Goal: Information Seeking & Learning: Learn about a topic

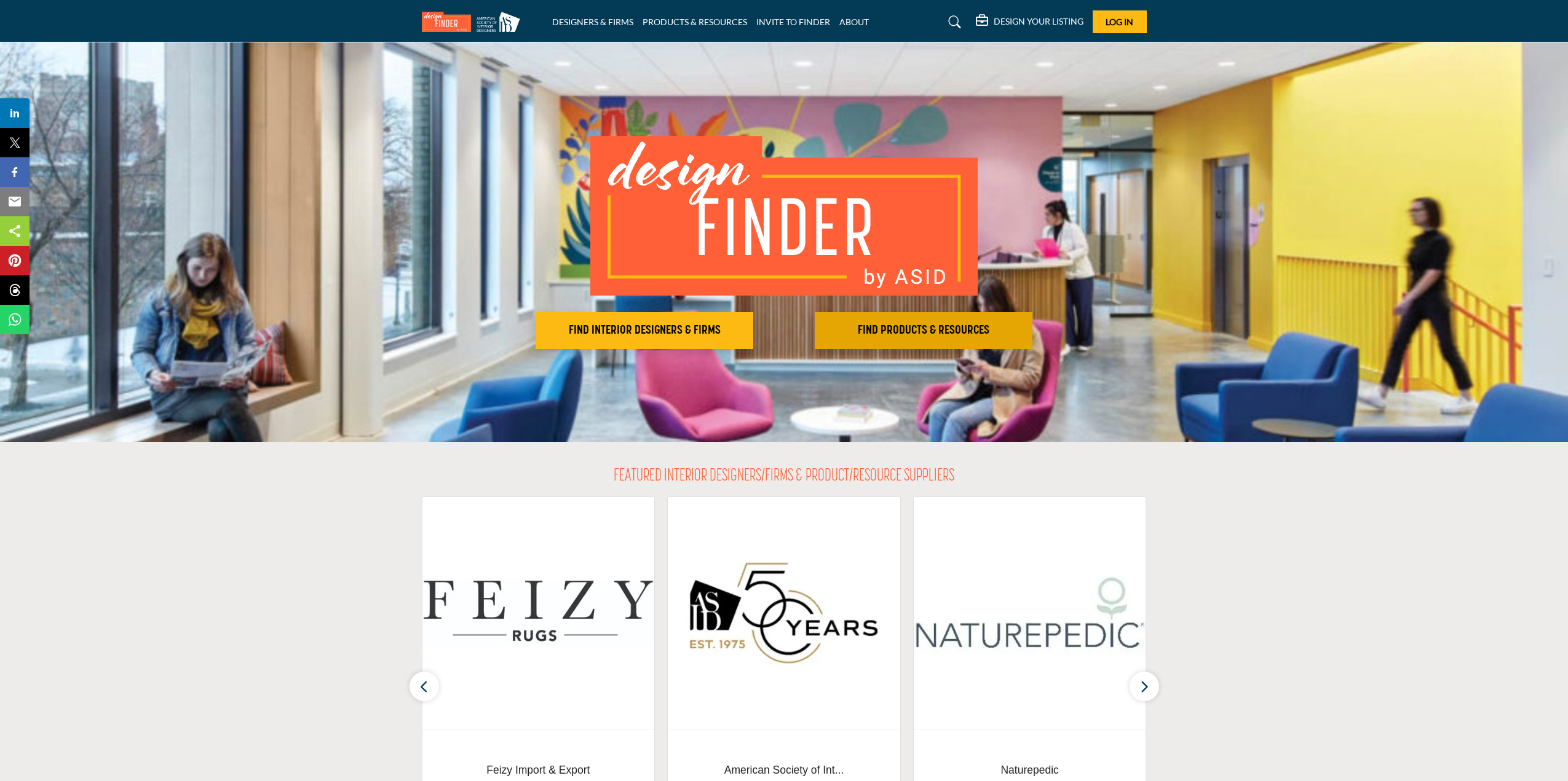
click at [869, 333] on h2 "FIND PRODUCTS & RESOURCES" at bounding box center [924, 330] width 211 height 15
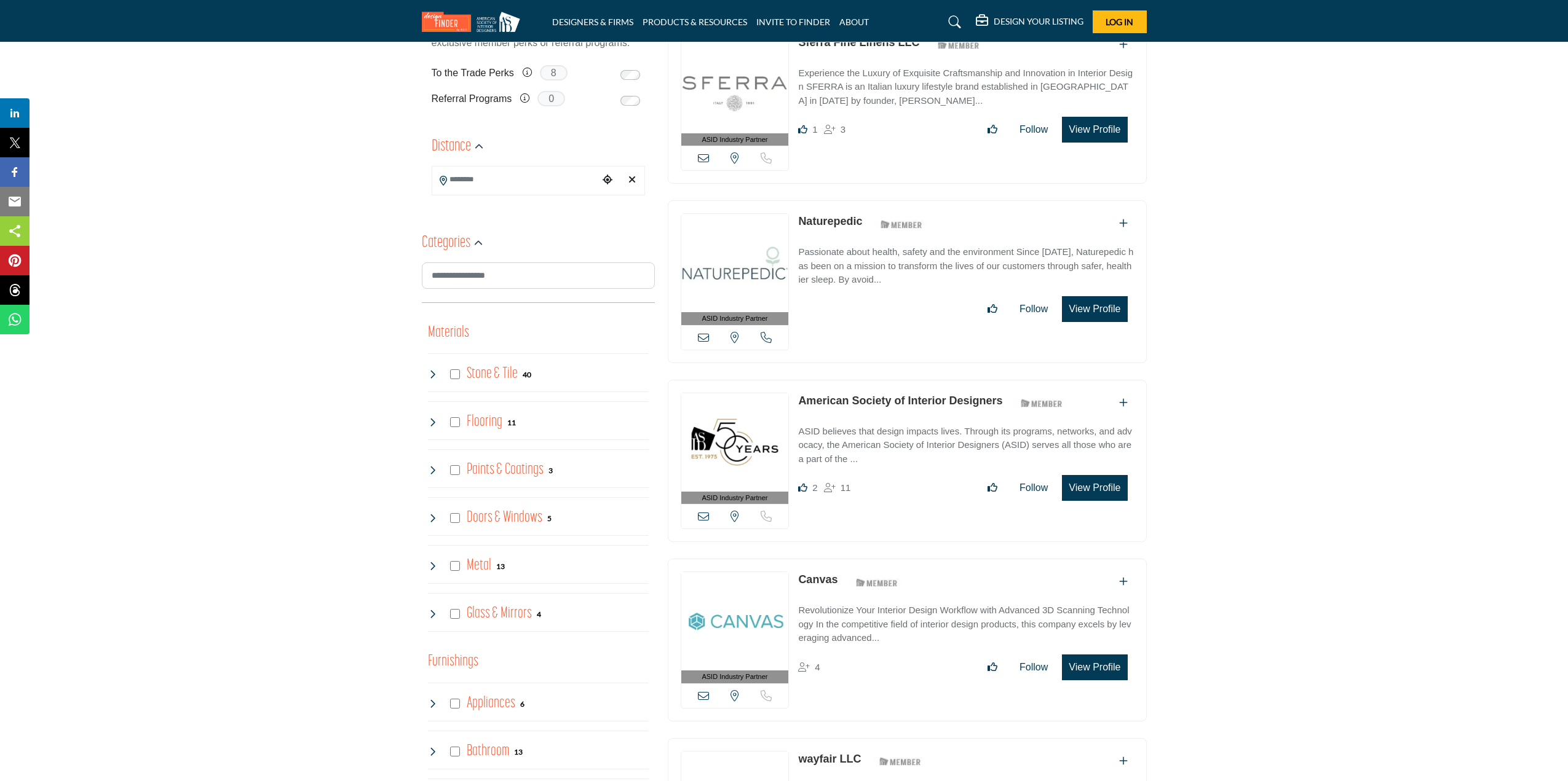
scroll to position [431, 0]
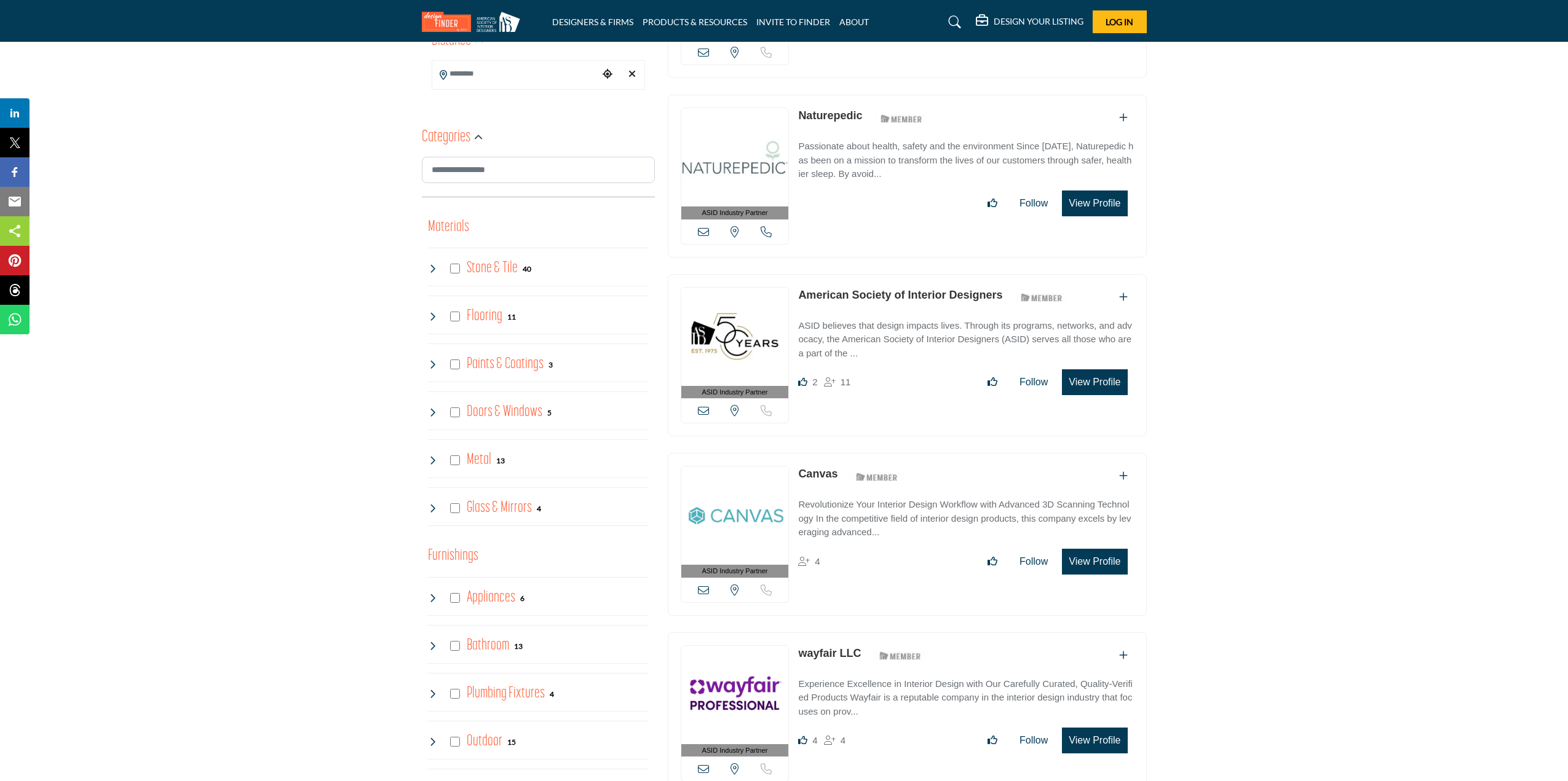
click at [840, 504] on p "Revolutionize Your Interior Design Workflow with Advanced 3D Scanning Technolog…" at bounding box center [966, 519] width 335 height 42
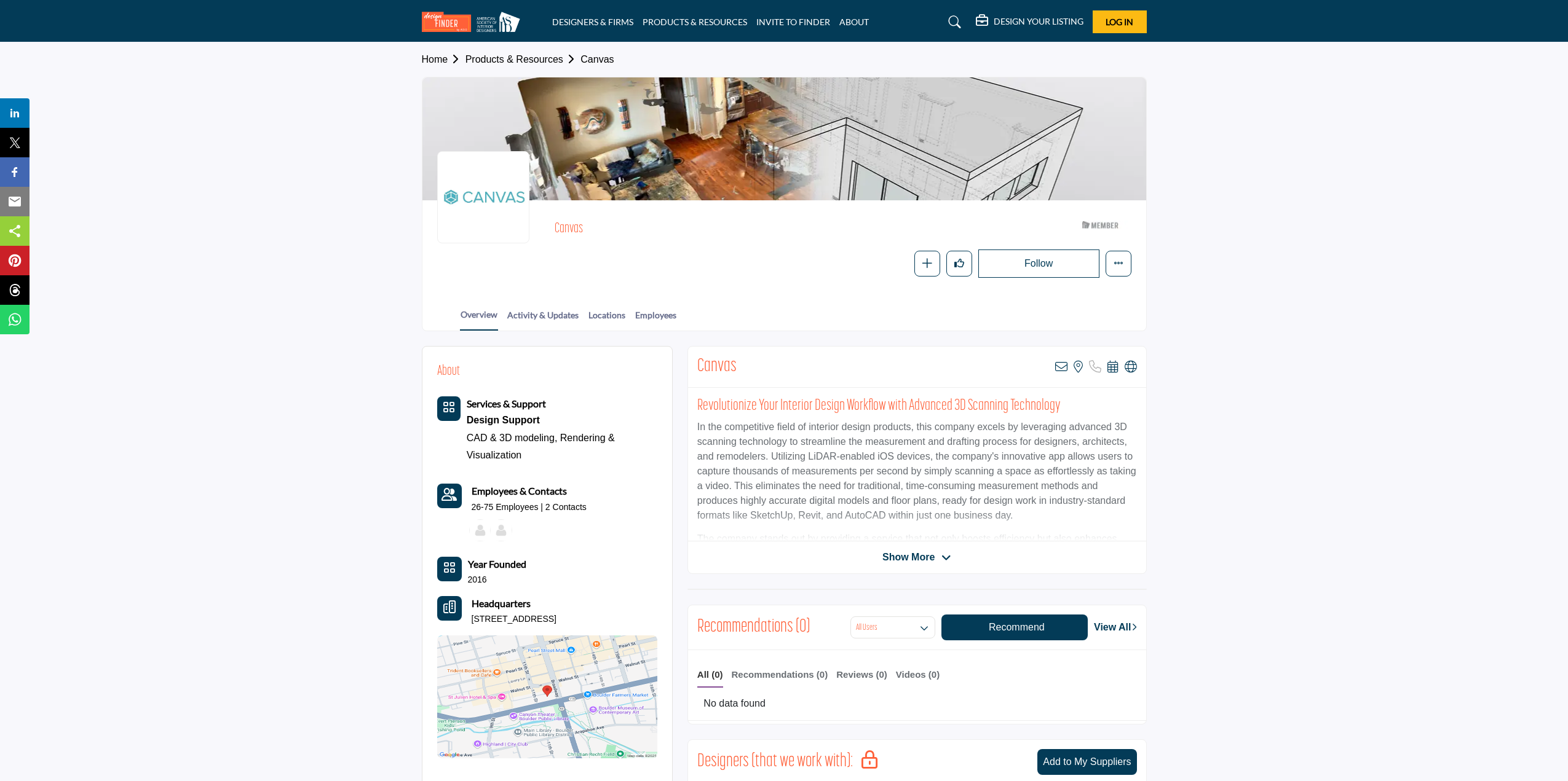
click at [907, 556] on span "Show More" at bounding box center [908, 557] width 52 height 15
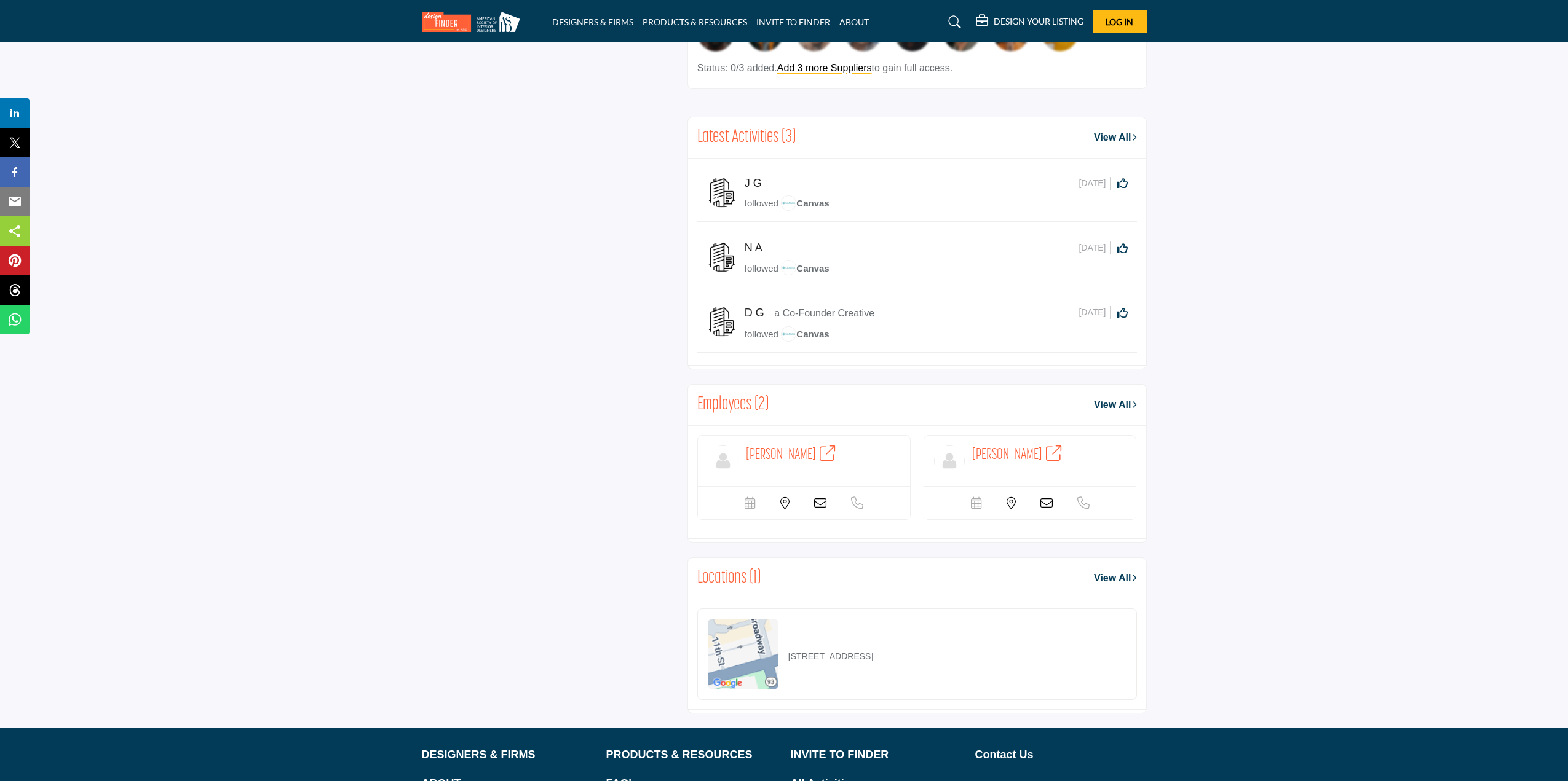
scroll to position [984, 0]
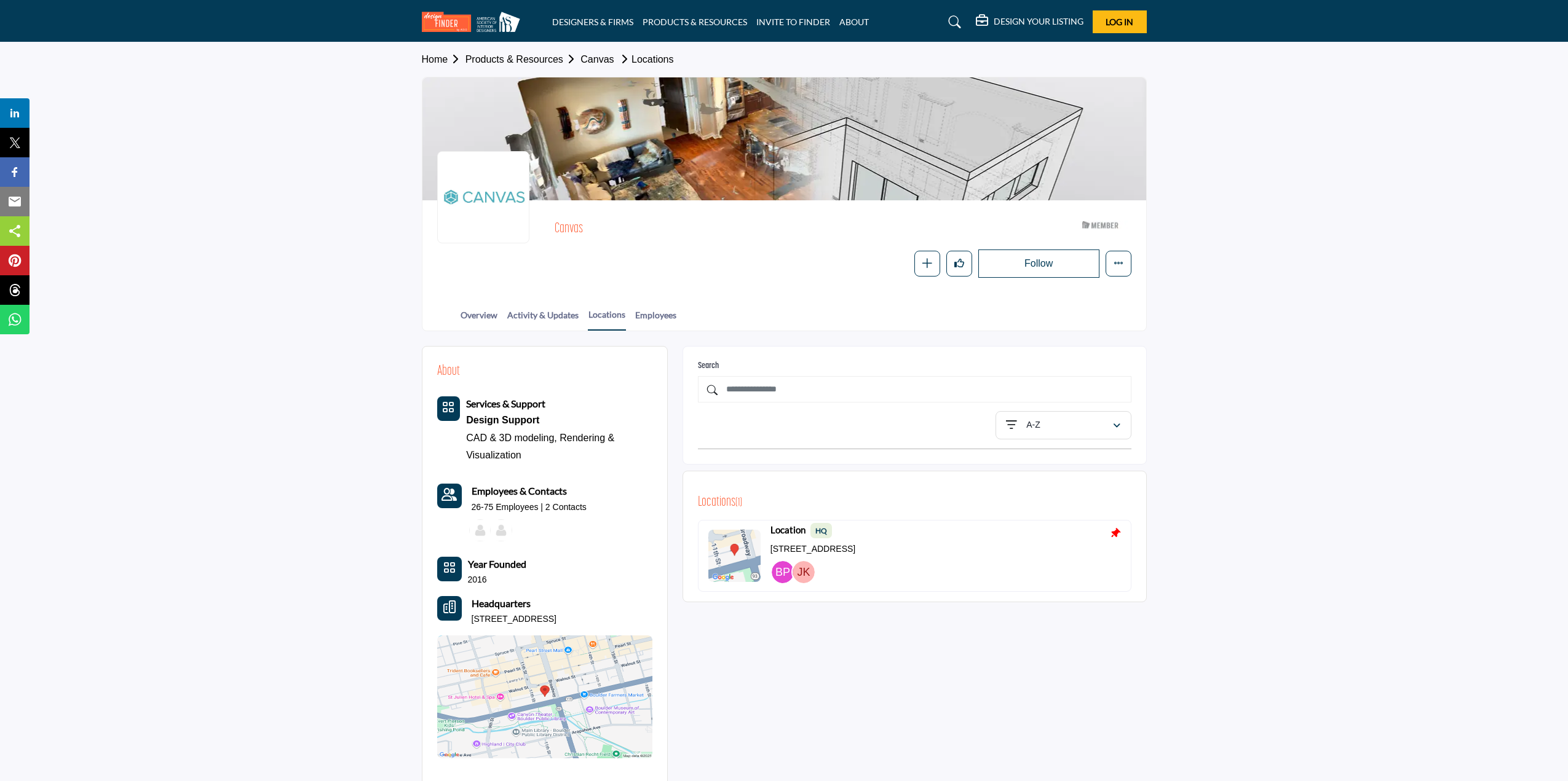
click at [741, 560] on img at bounding box center [734, 556] width 52 height 52
click at [557, 319] on link "Activity & Updates" at bounding box center [543, 319] width 72 height 22
click at [470, 311] on link "Overview" at bounding box center [479, 319] width 38 height 22
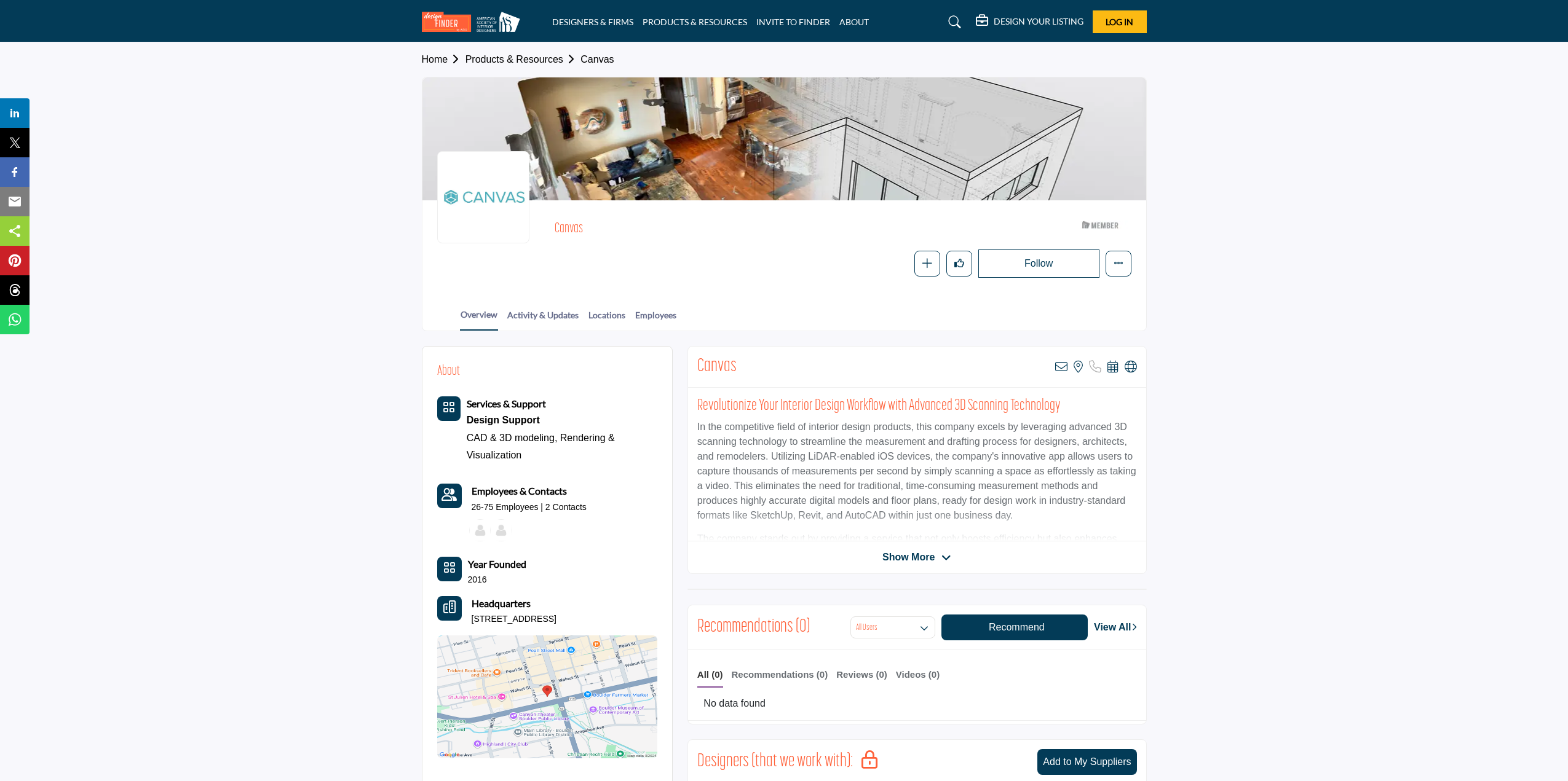
click at [512, 493] on b "Employees & Contacts" at bounding box center [519, 490] width 96 height 12
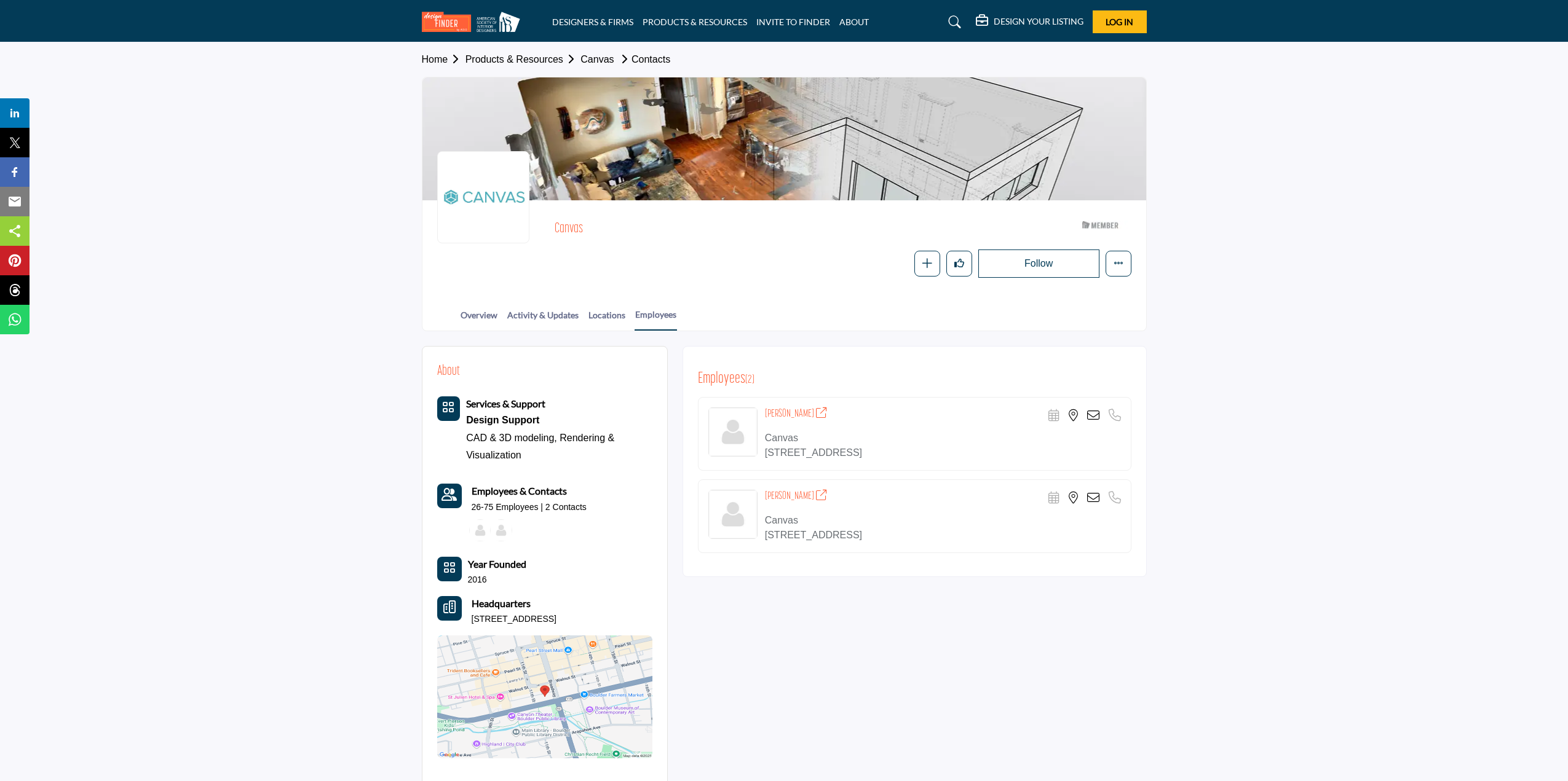
click at [1091, 414] on icon at bounding box center [1093, 416] width 12 height 12
